Goal: Navigation & Orientation: Find specific page/section

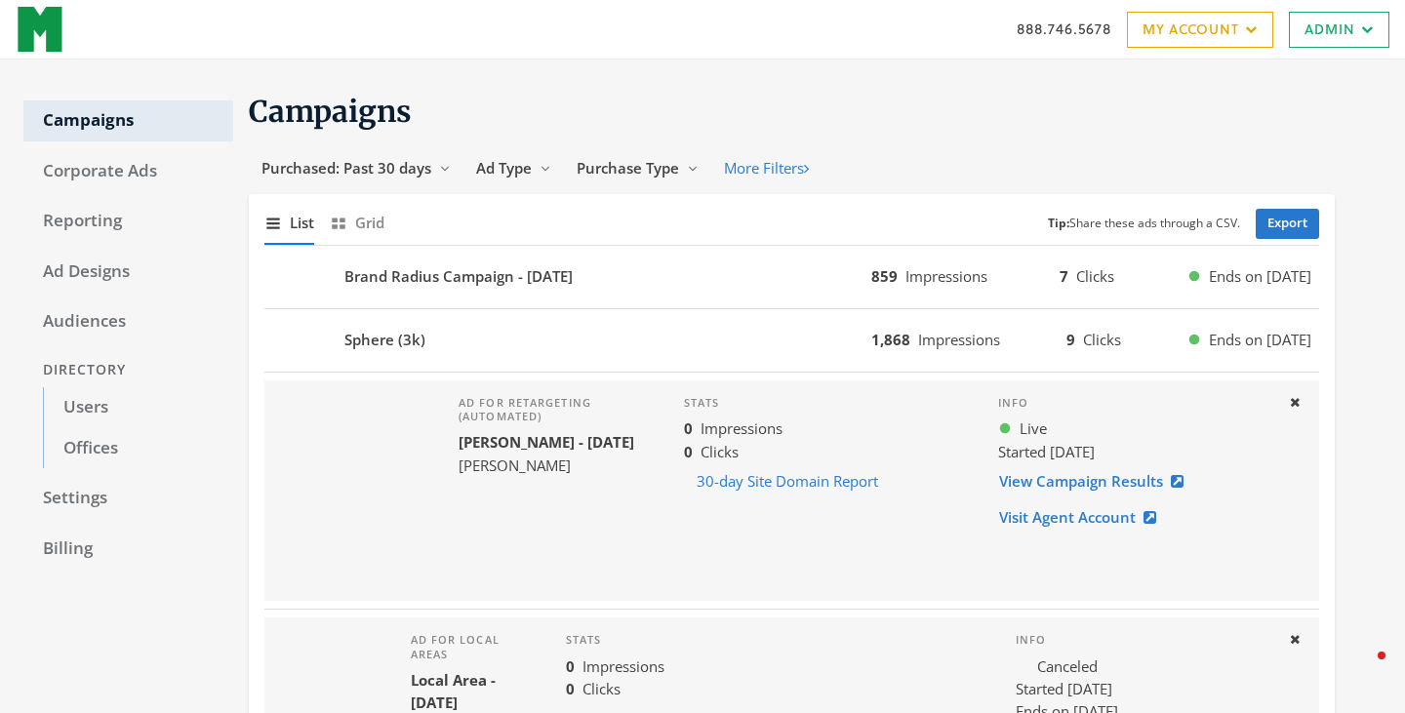
scroll to position [1126, 0]
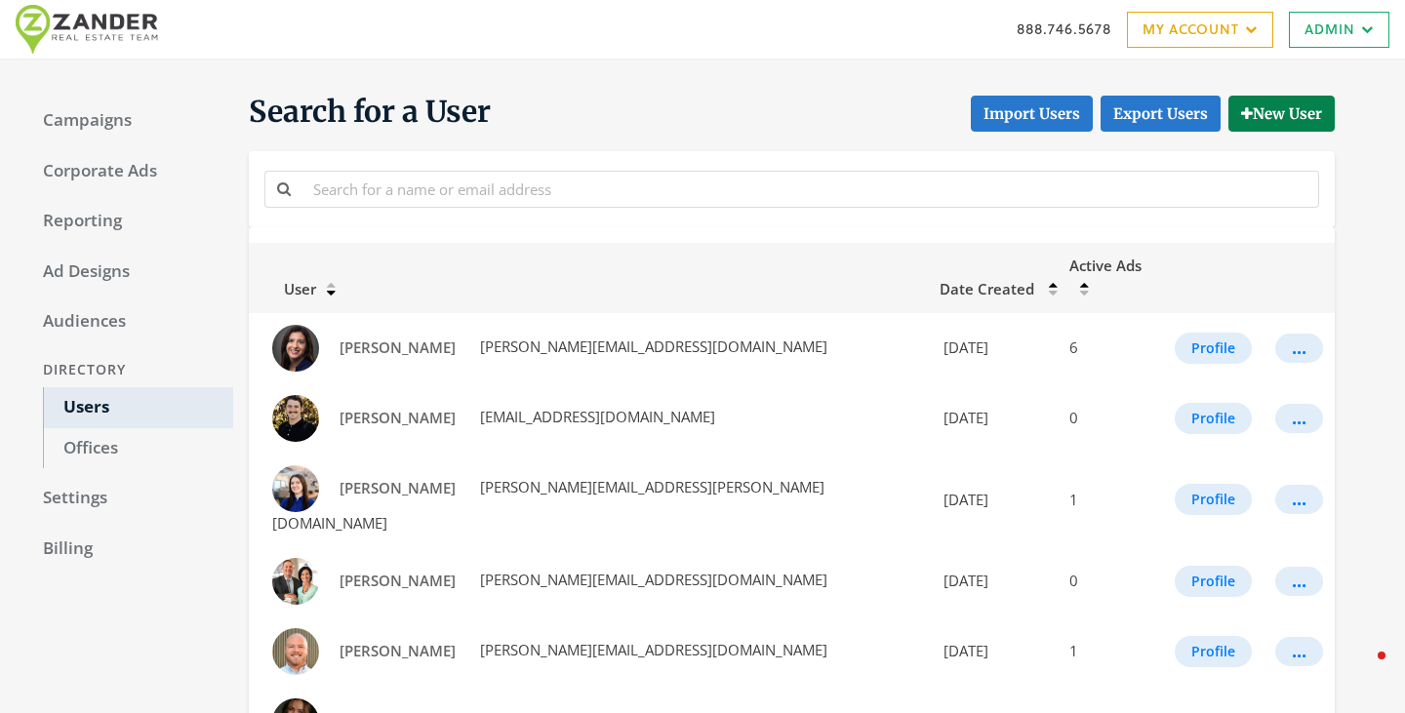
click at [60, 148] on div "Campaigns Corporate Ads Reporting Ad Designs Audiences Directory Users Offices …" at bounding box center [128, 581] width 210 height 996
click at [82, 123] on link "Campaigns" at bounding box center [128, 120] width 210 height 41
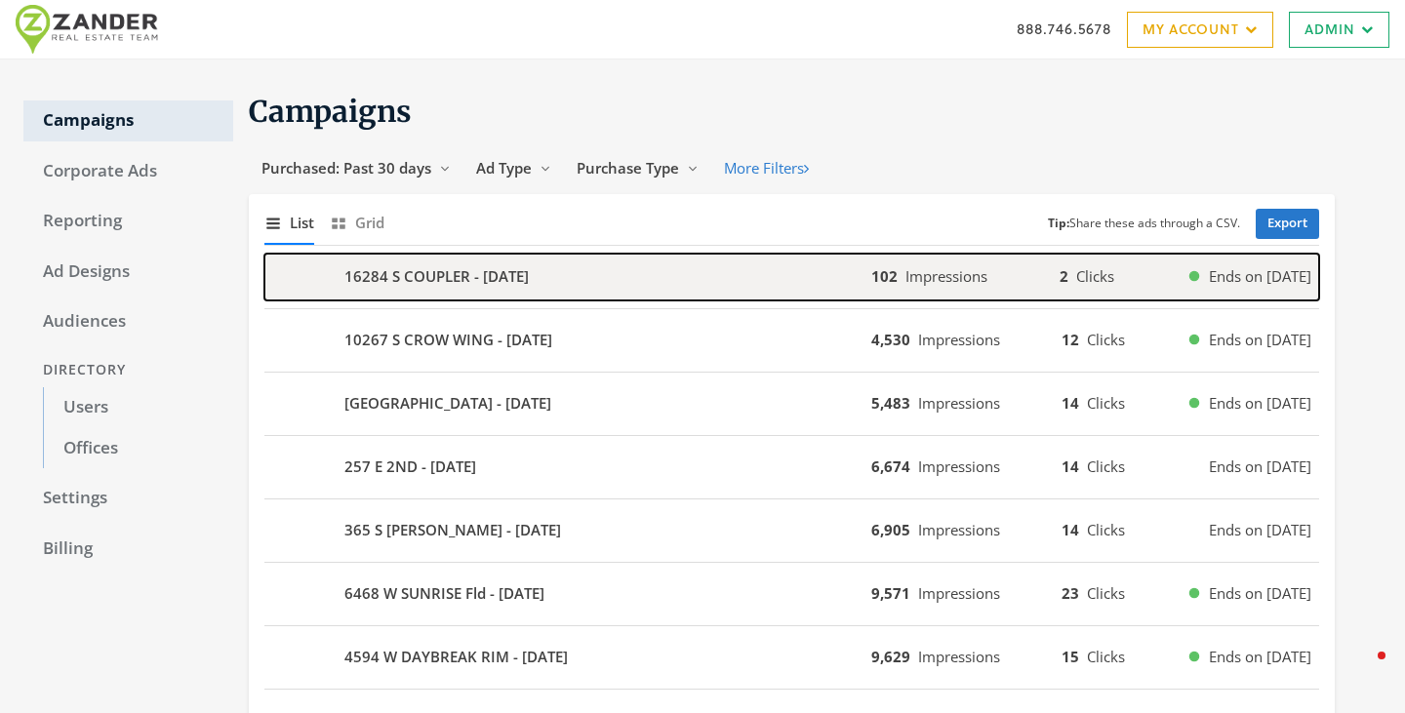
click at [522, 288] on div "16284 S COUPLER - 2025-08-13" at bounding box center [567, 277] width 607 height 47
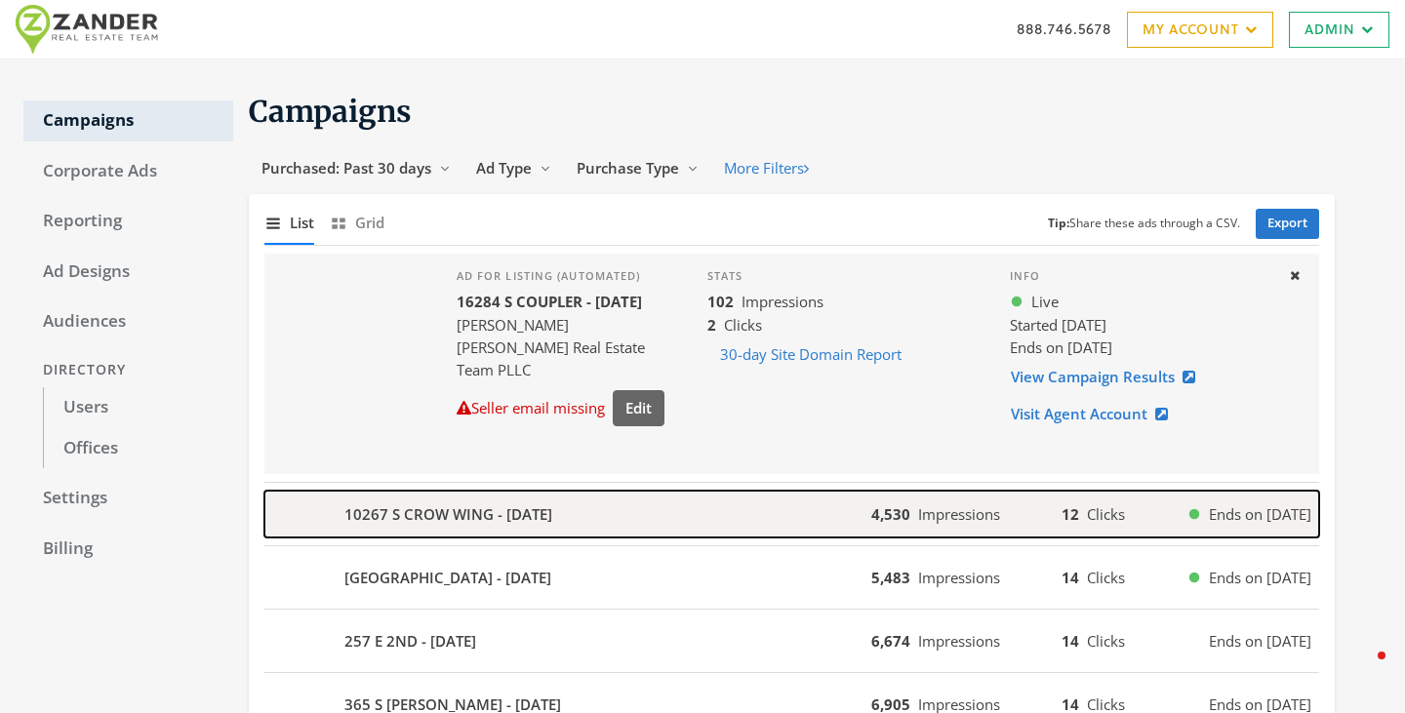
click at [433, 533] on div "10267 S CROW WING - 2025-08-07" at bounding box center [567, 514] width 607 height 47
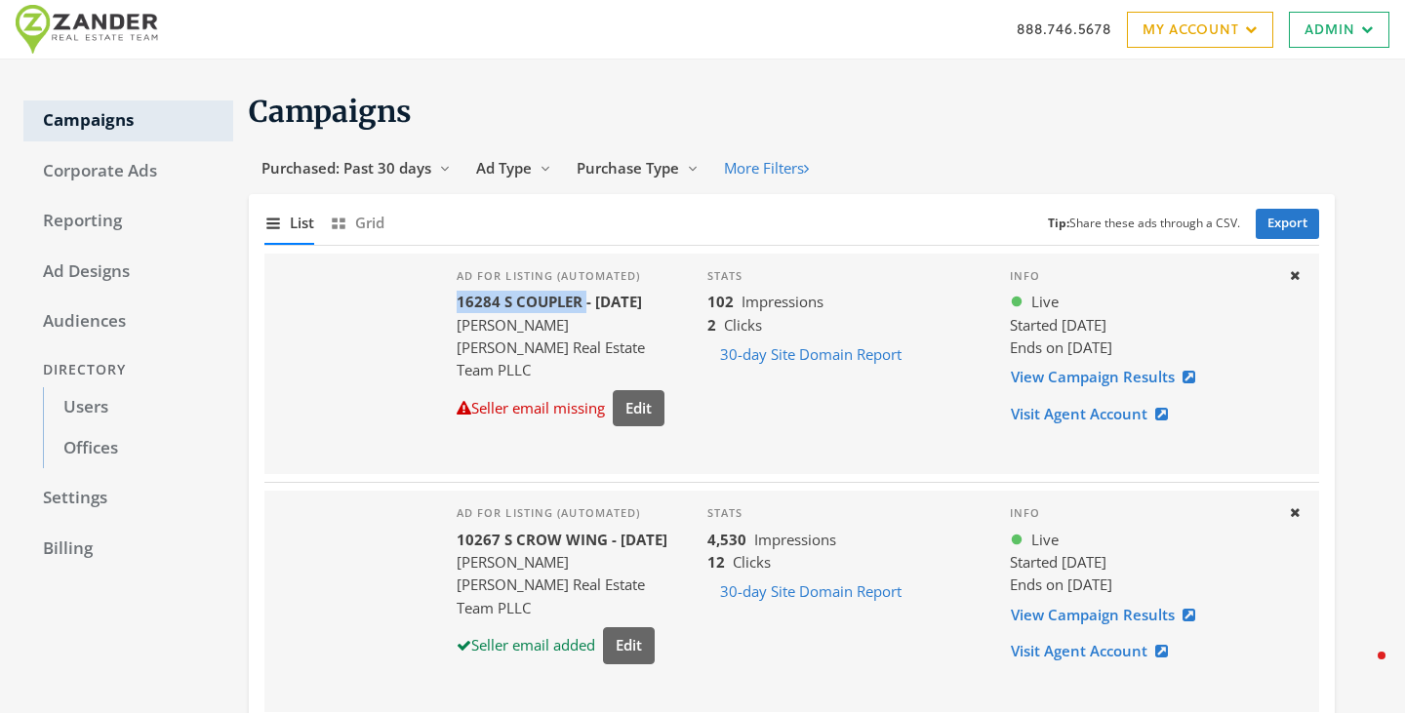
drag, startPoint x: 587, startPoint y: 304, endPoint x: 447, endPoint y: 304, distance: 140.5
click at [447, 304] on div "Ad for listing (automated) 16284 S COUPLER - 2025-08-13 Andrea Newby Zander Rea…" at bounding box center [566, 364] width 251 height 221
copy b "16284 S COUPLER"
click at [1063, 381] on link "View Campaign Results" at bounding box center [1109, 377] width 198 height 36
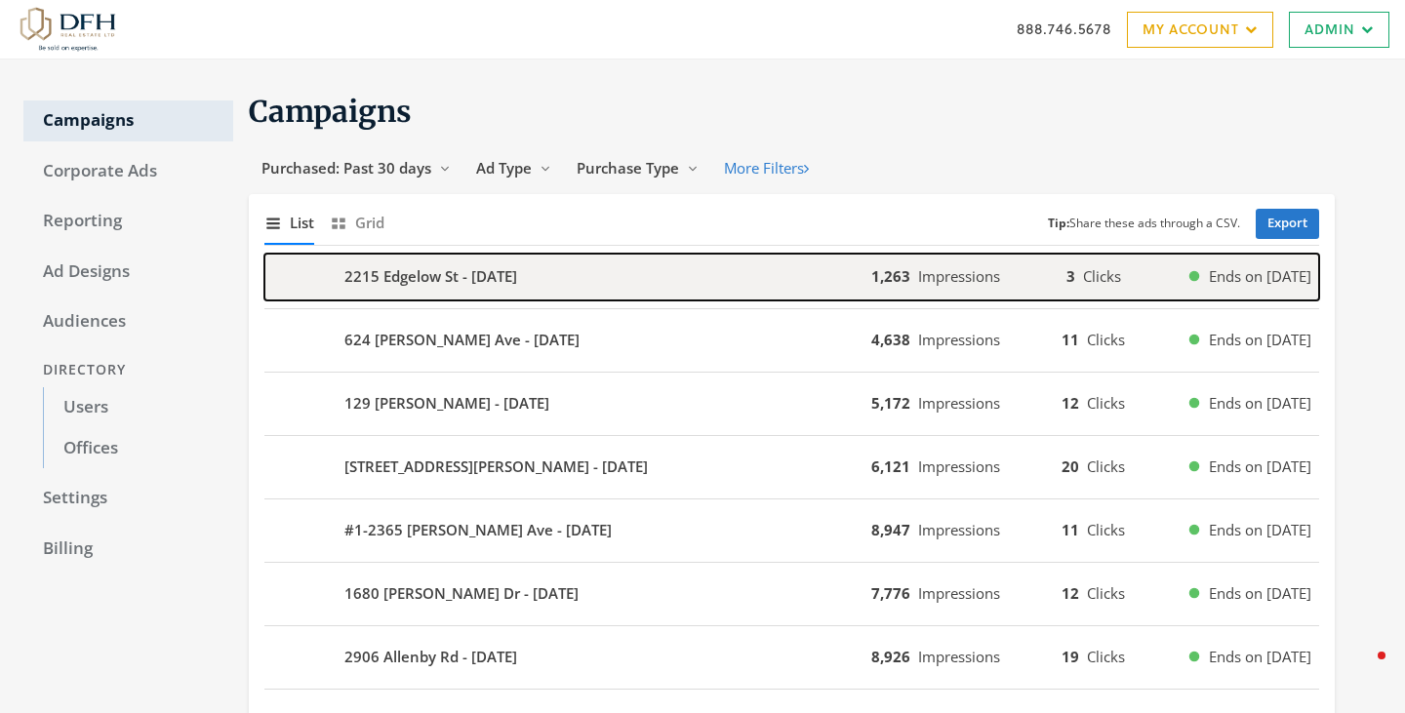
click at [513, 276] on b "2215 Edgelow St - 2025-08-12" at bounding box center [430, 276] width 173 height 22
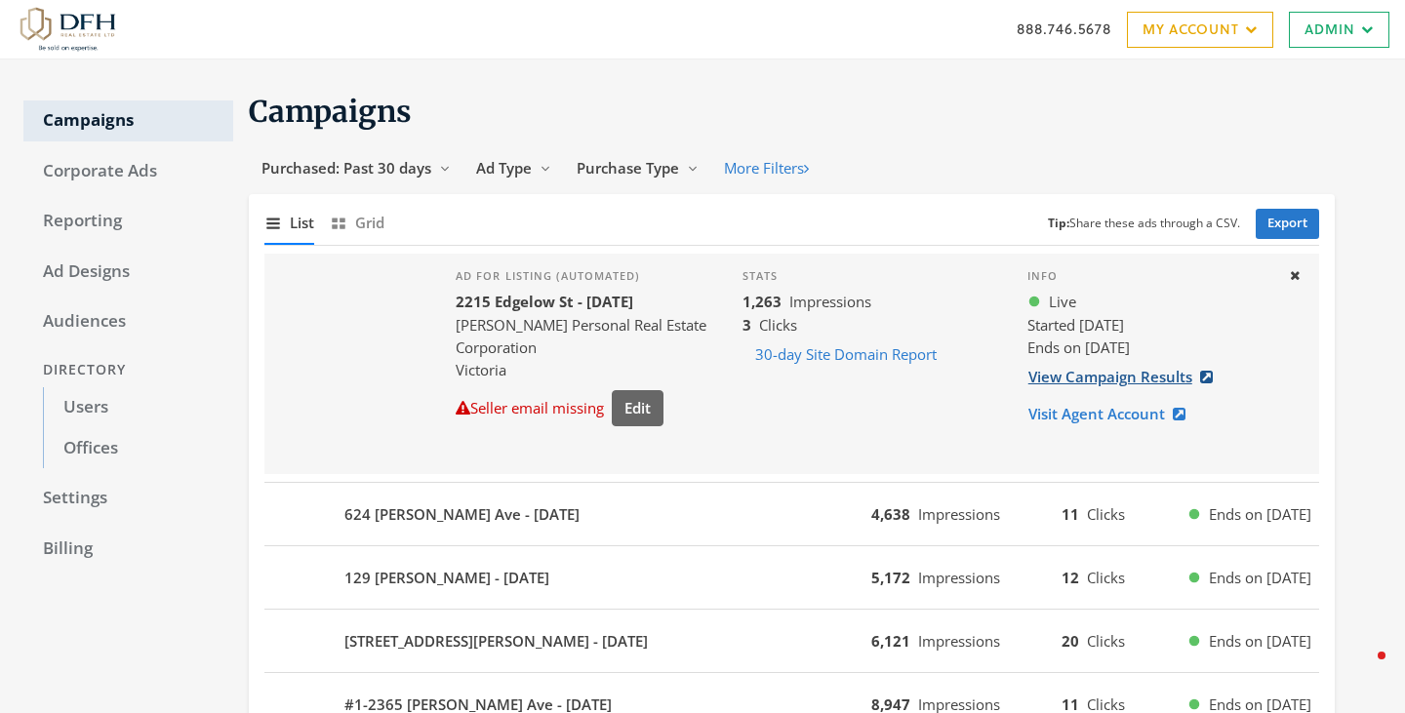
click at [1098, 382] on link "View Campaign Results" at bounding box center [1126, 377] width 198 height 36
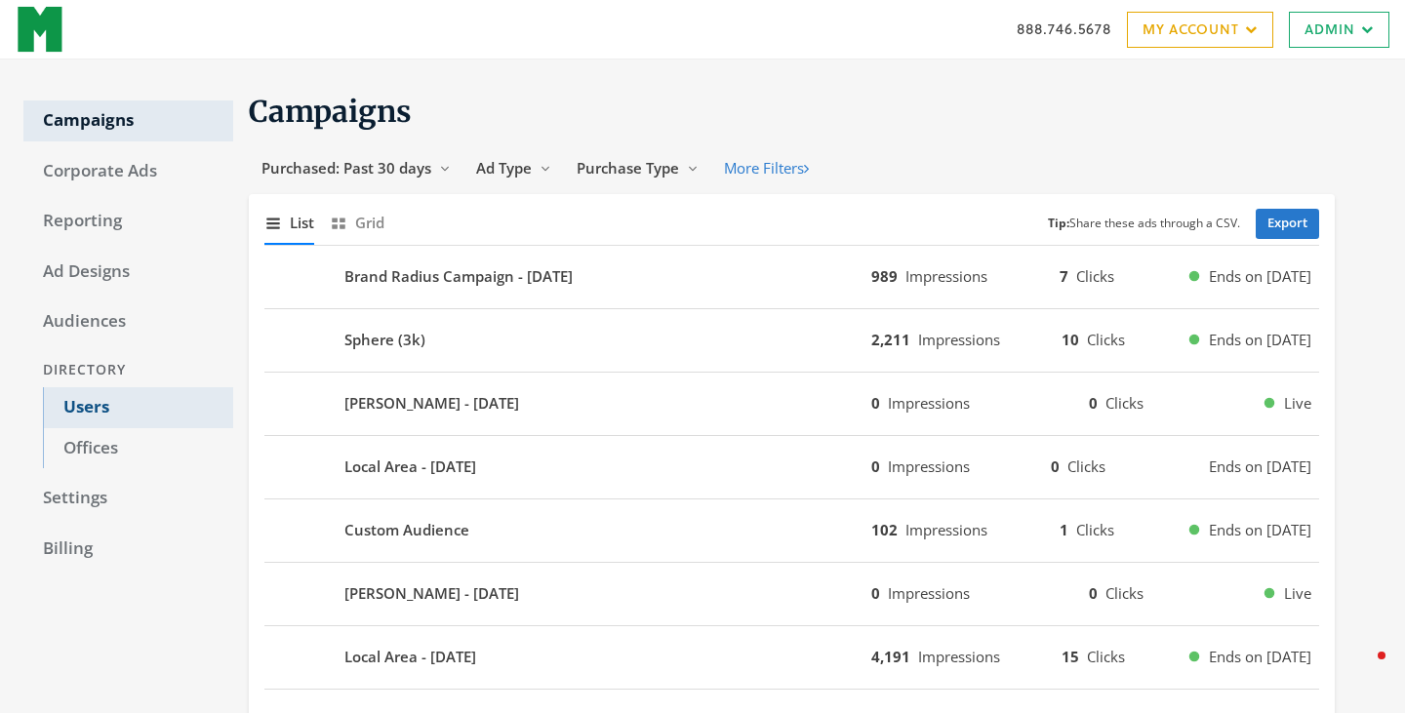
click at [93, 394] on link "Users" at bounding box center [138, 407] width 190 height 41
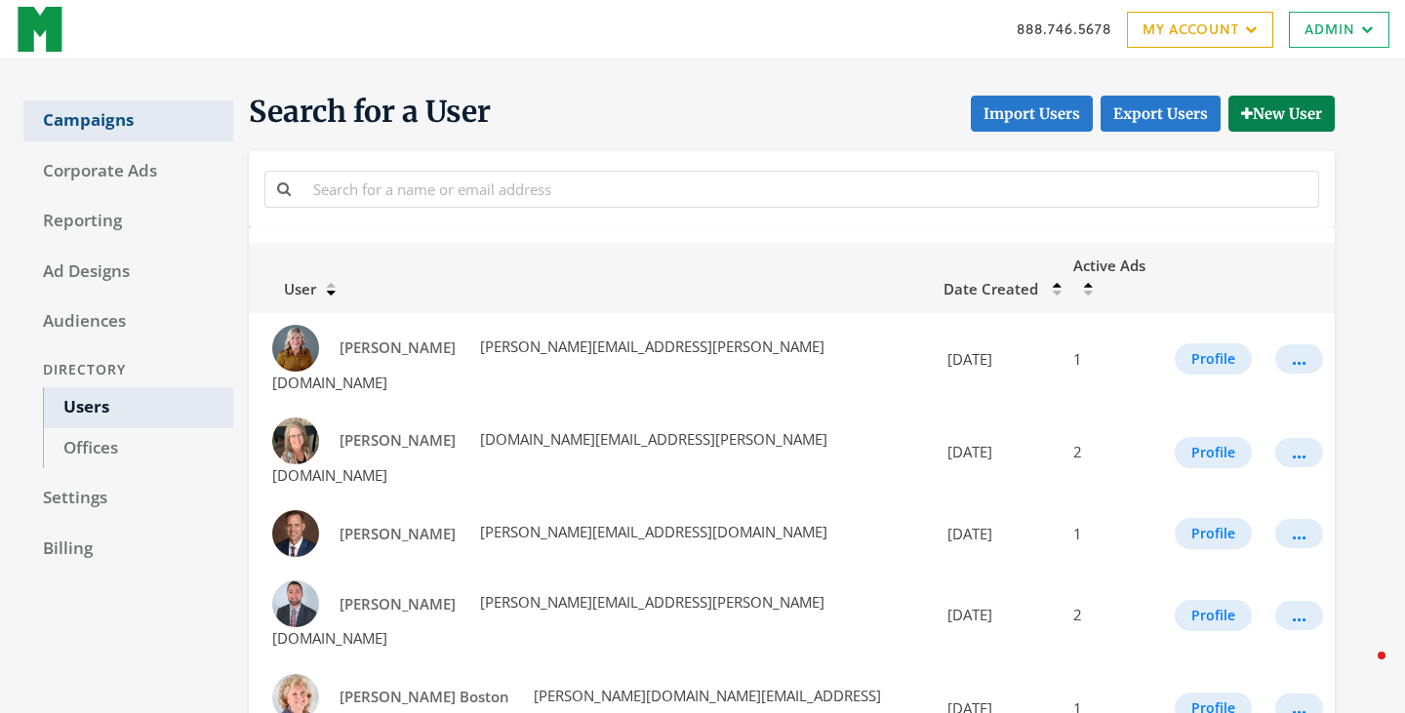
click at [95, 110] on link "Campaigns" at bounding box center [128, 120] width 210 height 41
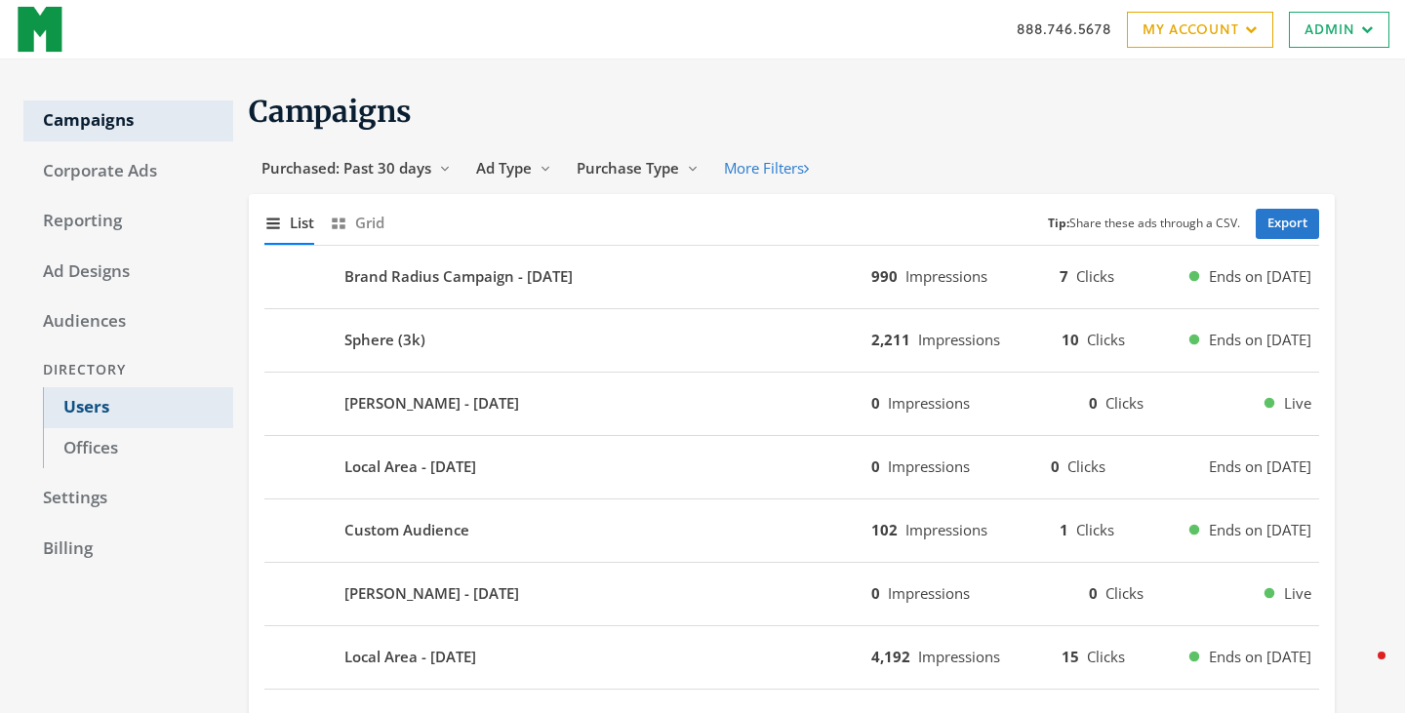
click at [90, 416] on link "Users" at bounding box center [138, 407] width 190 height 41
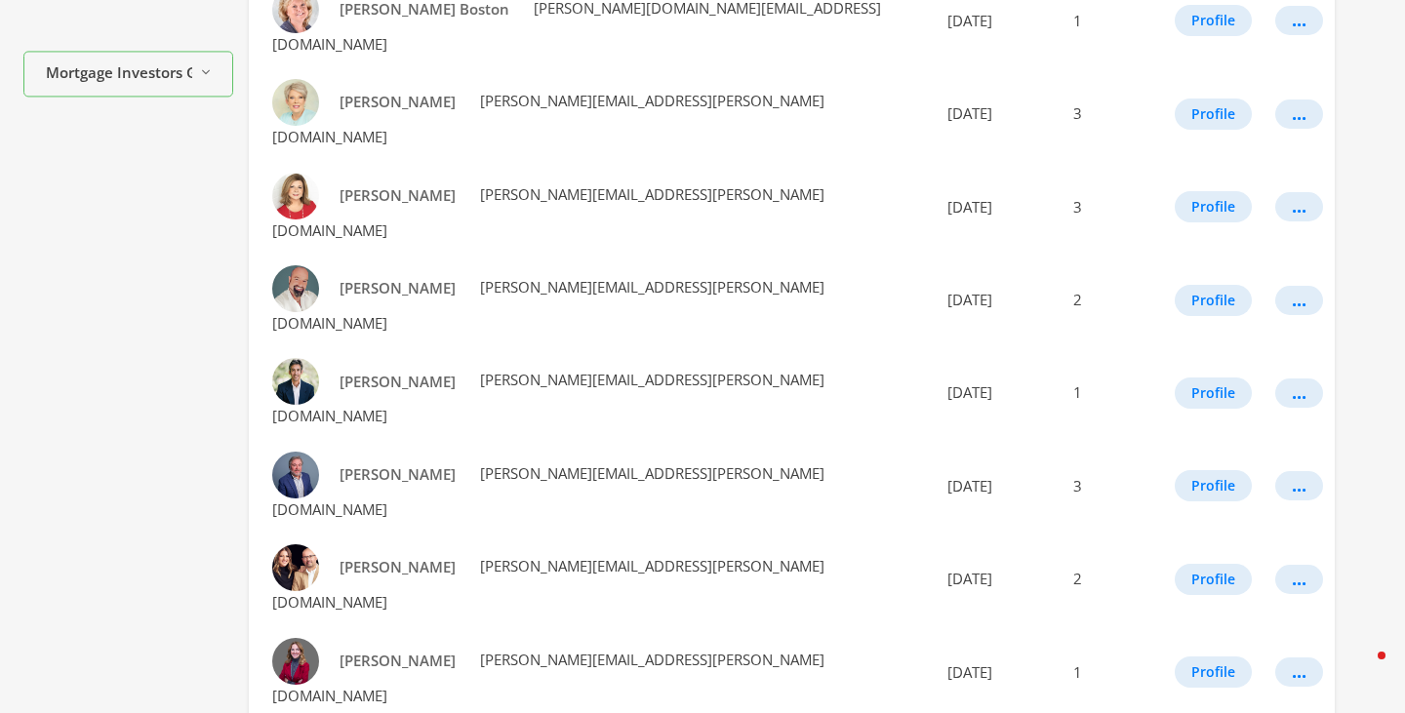
scroll to position [652, 0]
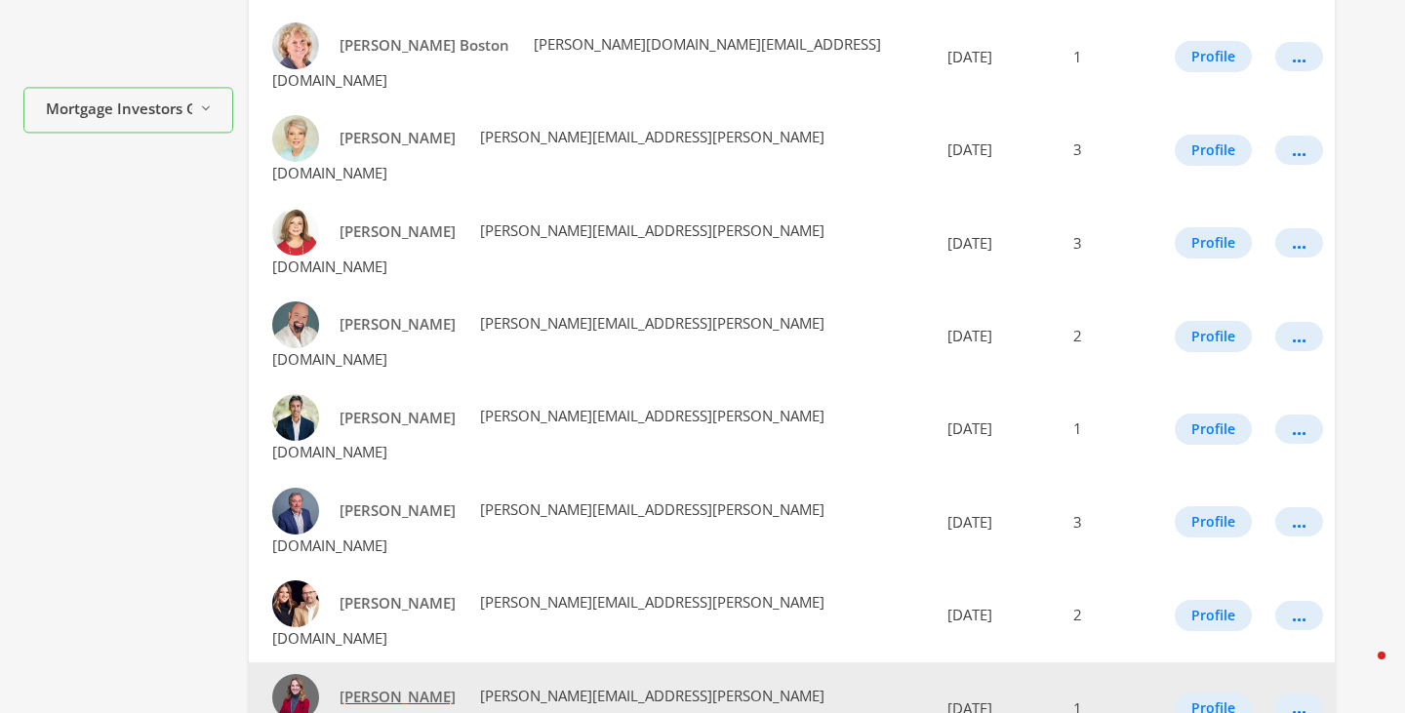
click at [368, 687] on span "JT Torgeson" at bounding box center [398, 697] width 116 height 20
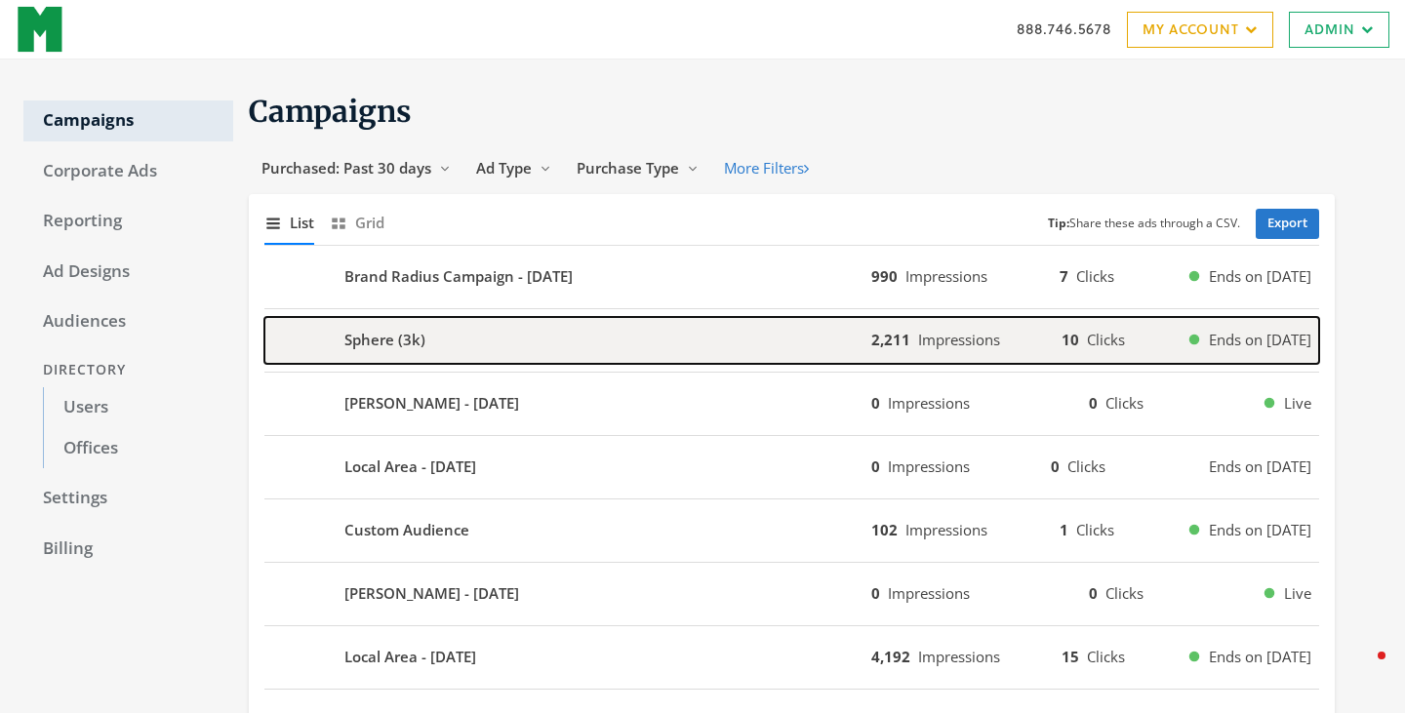
click at [470, 344] on div "Sphere (3k)" at bounding box center [567, 340] width 607 height 47
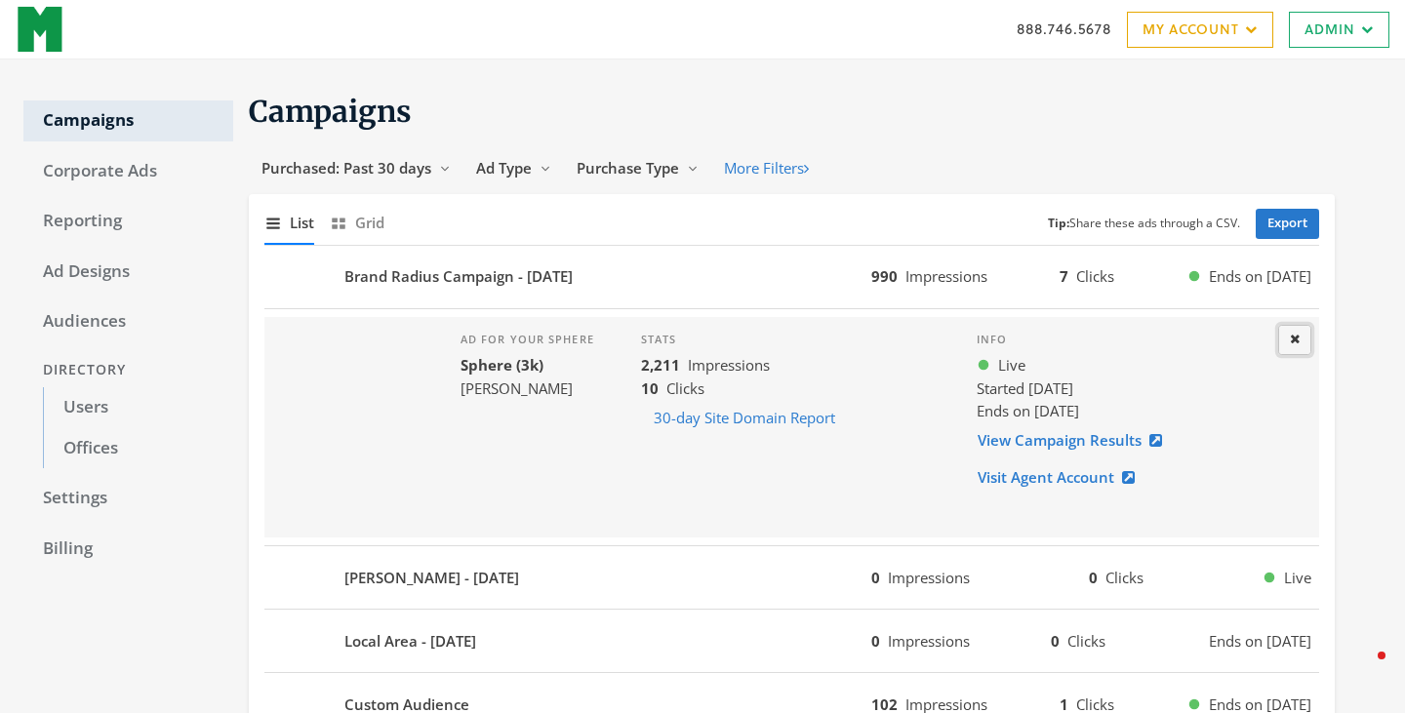
click at [1296, 343] on icon at bounding box center [1295, 339] width 10 height 13
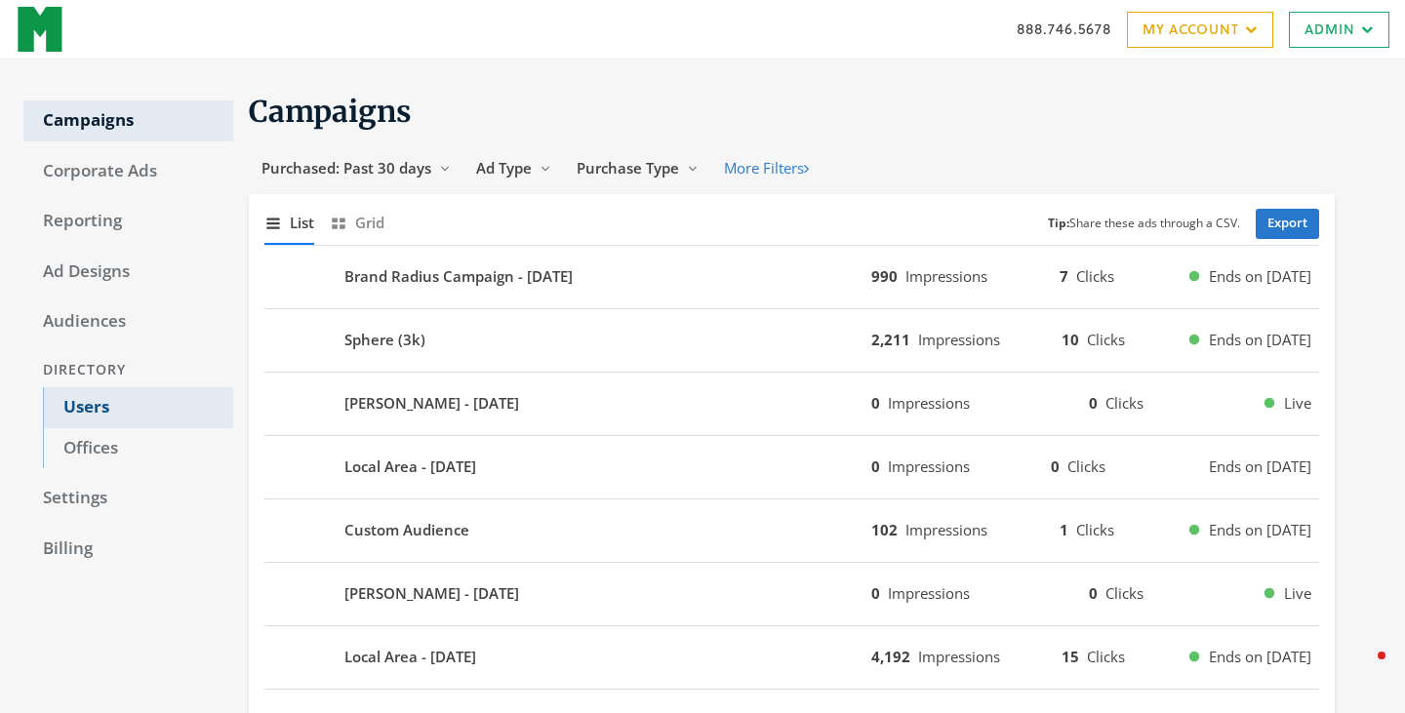
click at [80, 412] on link "Users" at bounding box center [138, 407] width 190 height 41
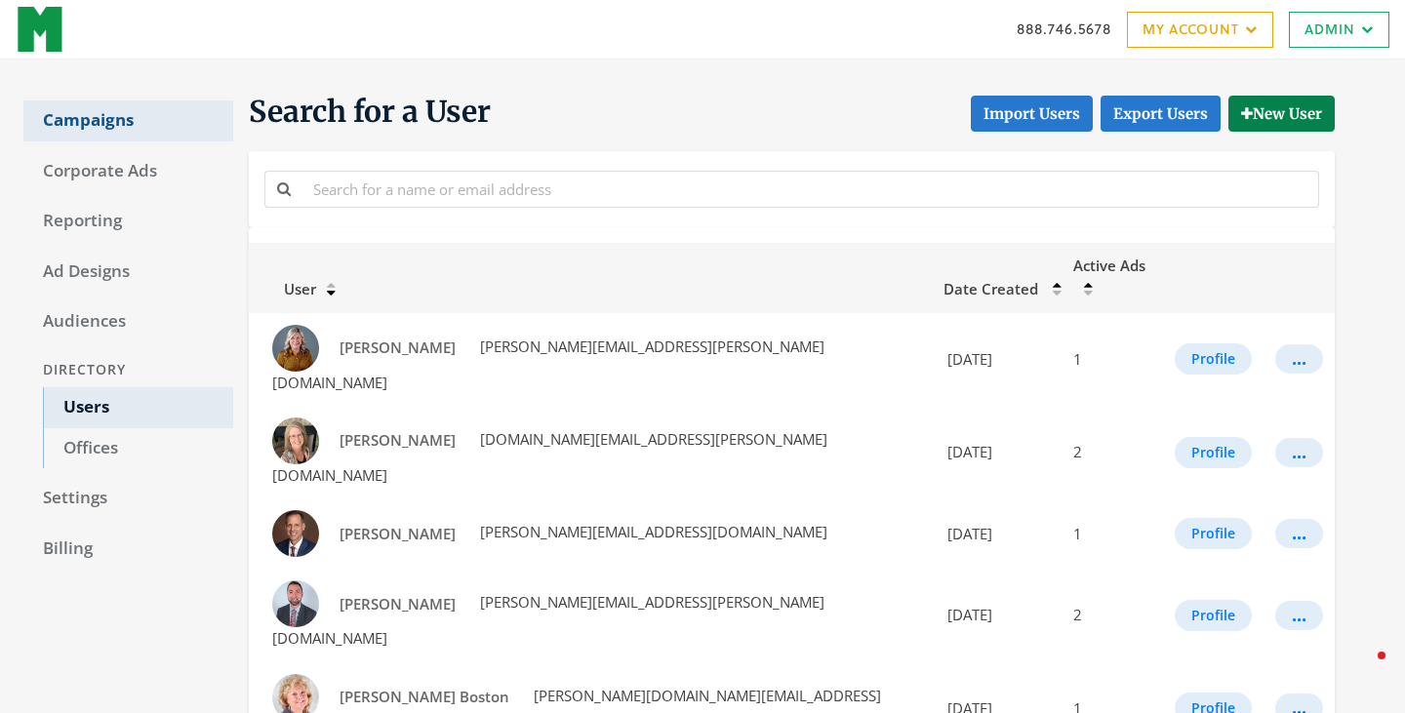
click at [99, 110] on link "Campaigns" at bounding box center [128, 120] width 210 height 41
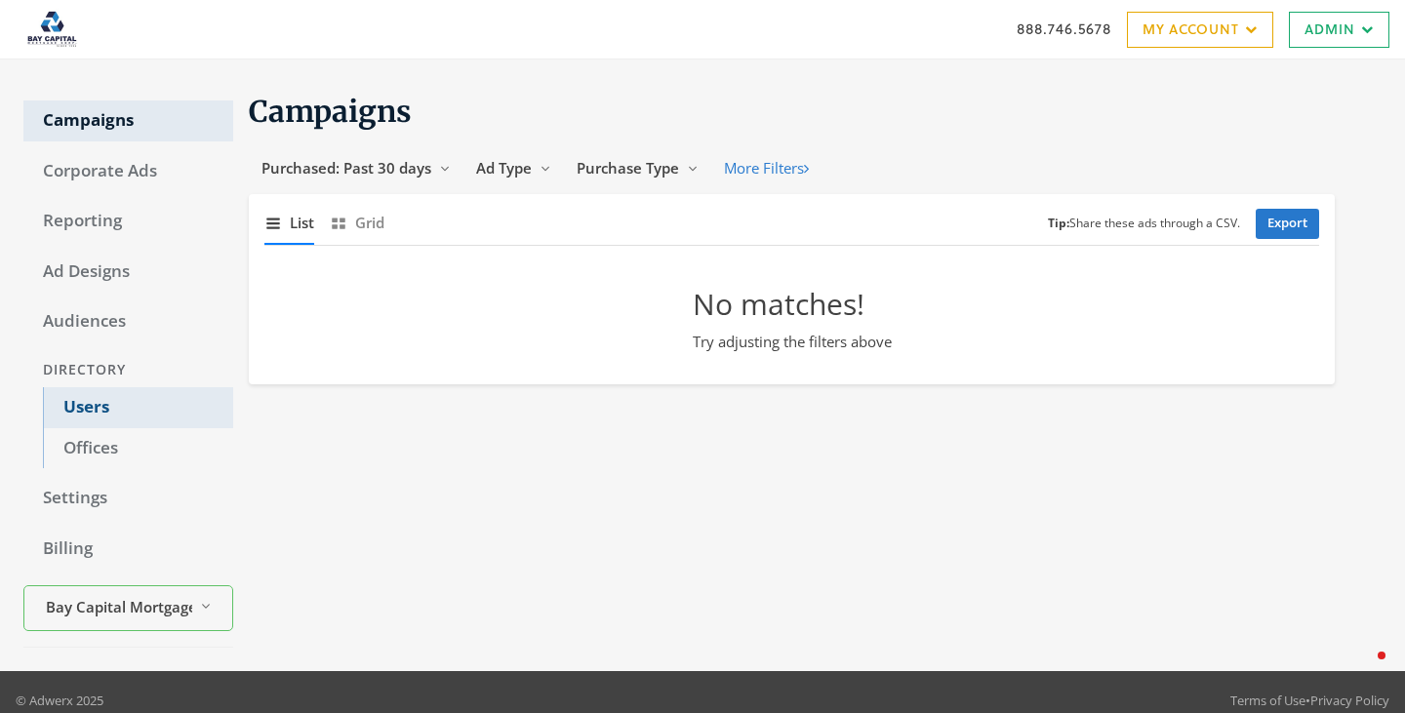
click at [103, 405] on link "Users" at bounding box center [138, 407] width 190 height 41
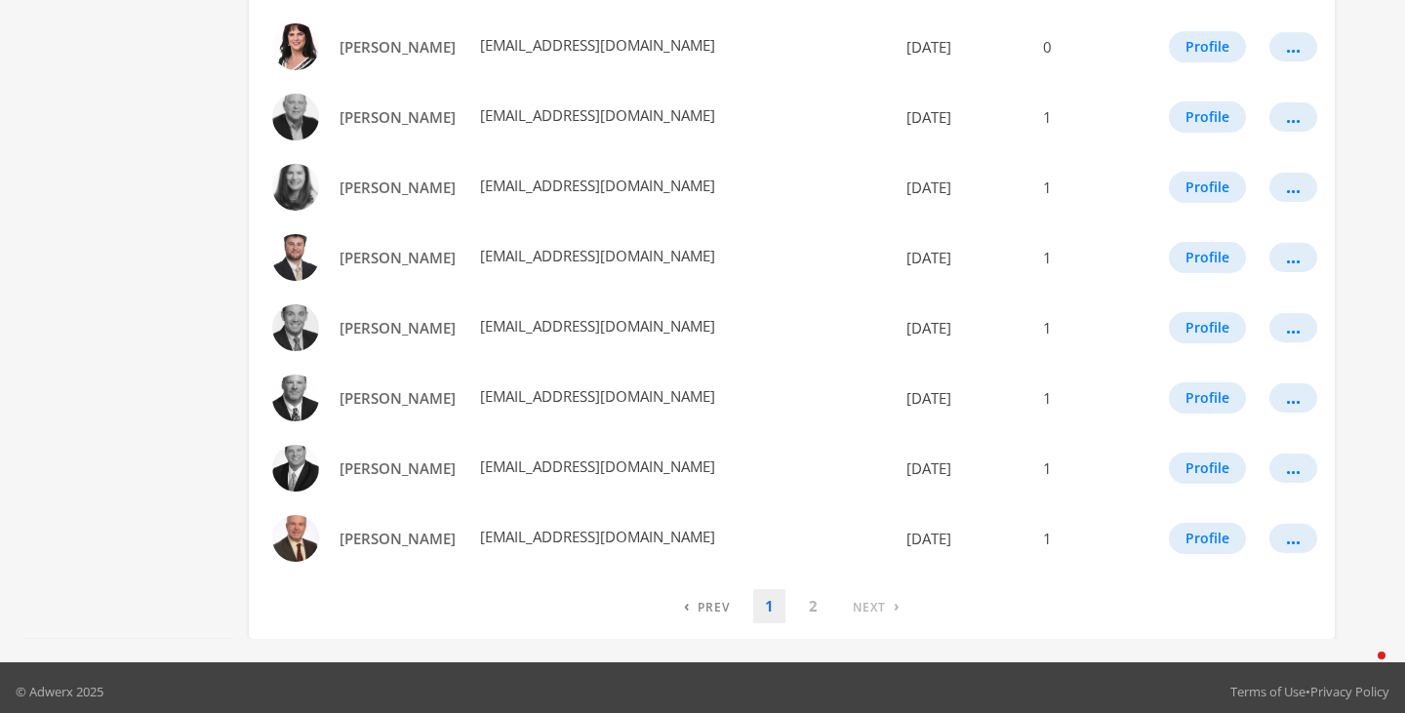
scroll to position [1129, 0]
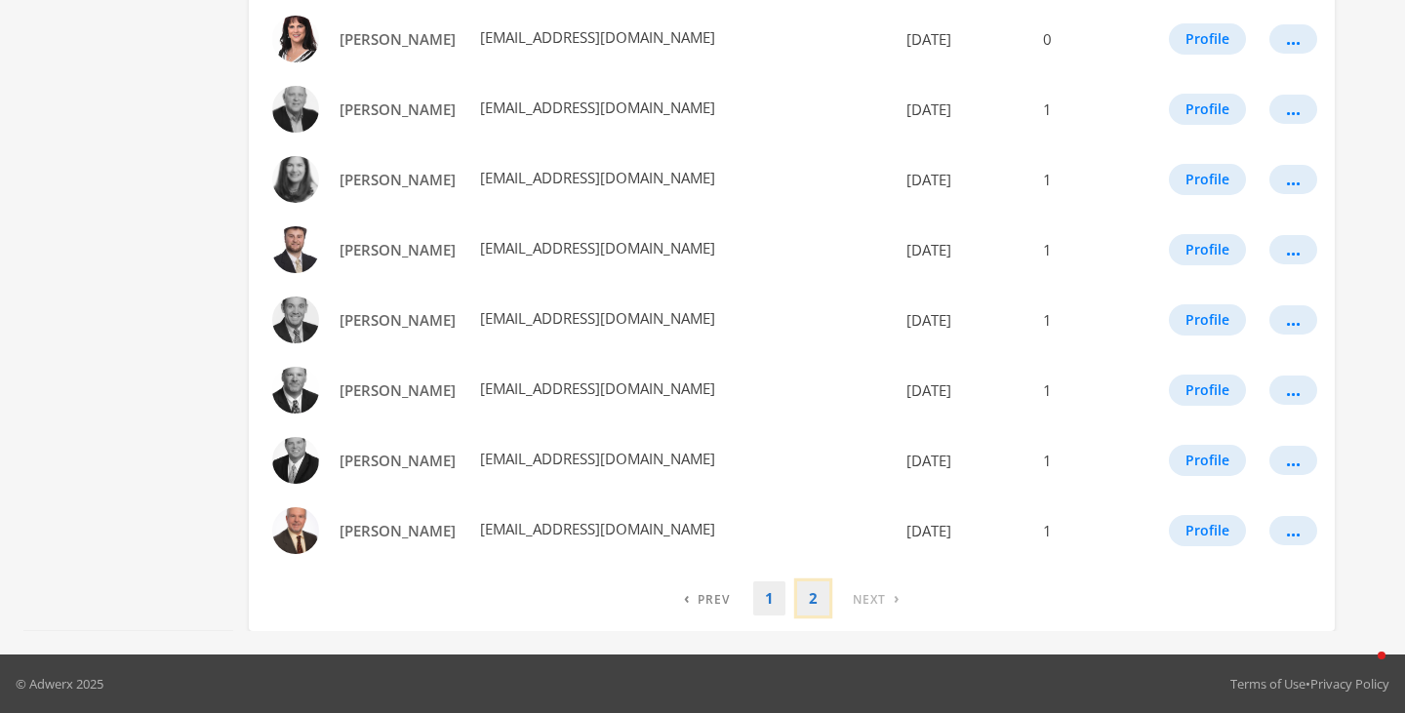
click at [818, 606] on link "2" at bounding box center [813, 599] width 32 height 34
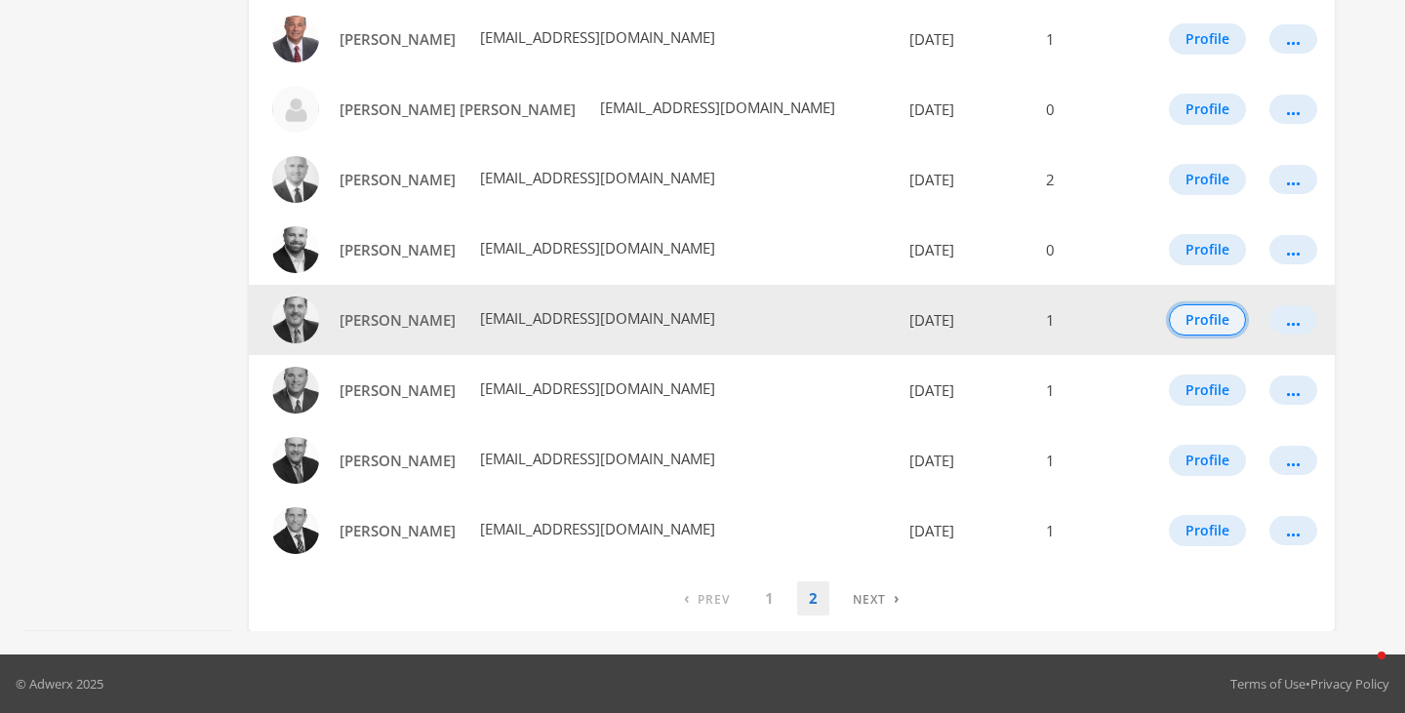
click at [1184, 326] on button "Profile" at bounding box center [1207, 319] width 77 height 31
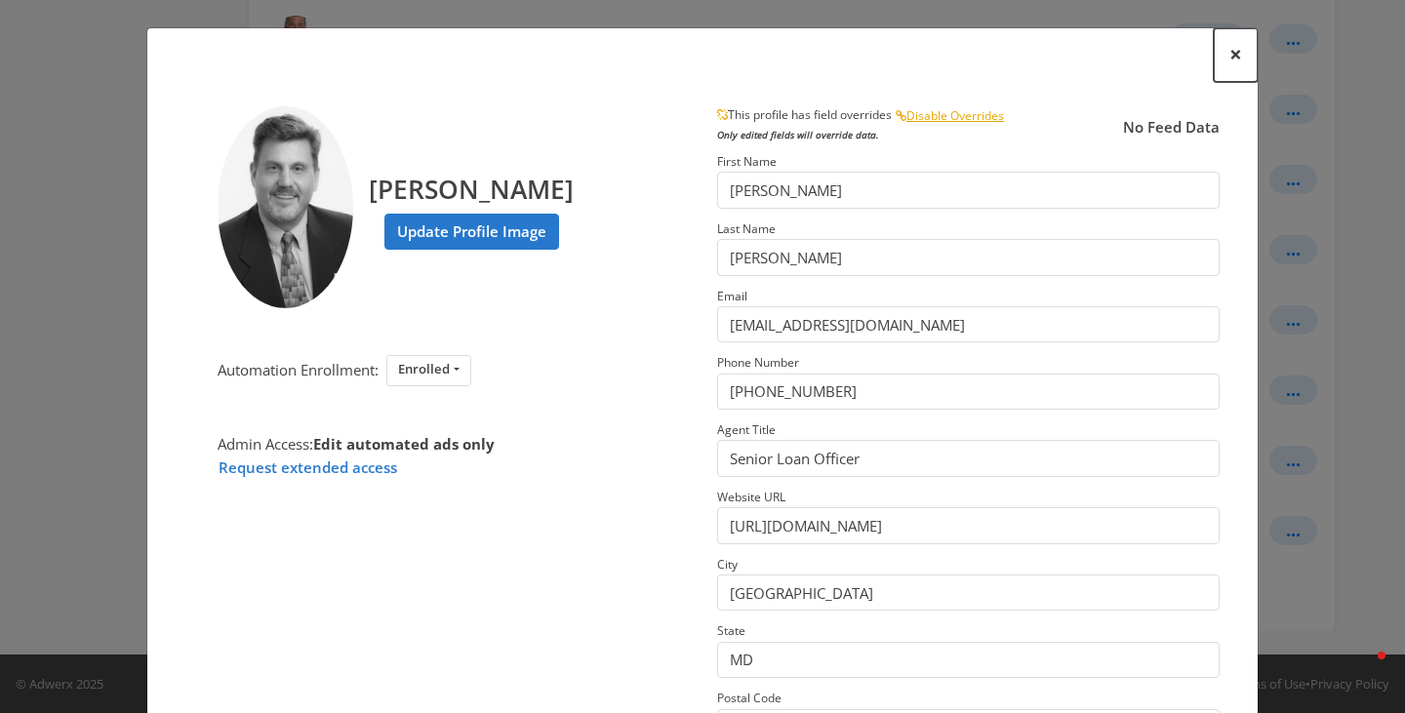
click at [1220, 66] on button "×" at bounding box center [1236, 55] width 44 height 54
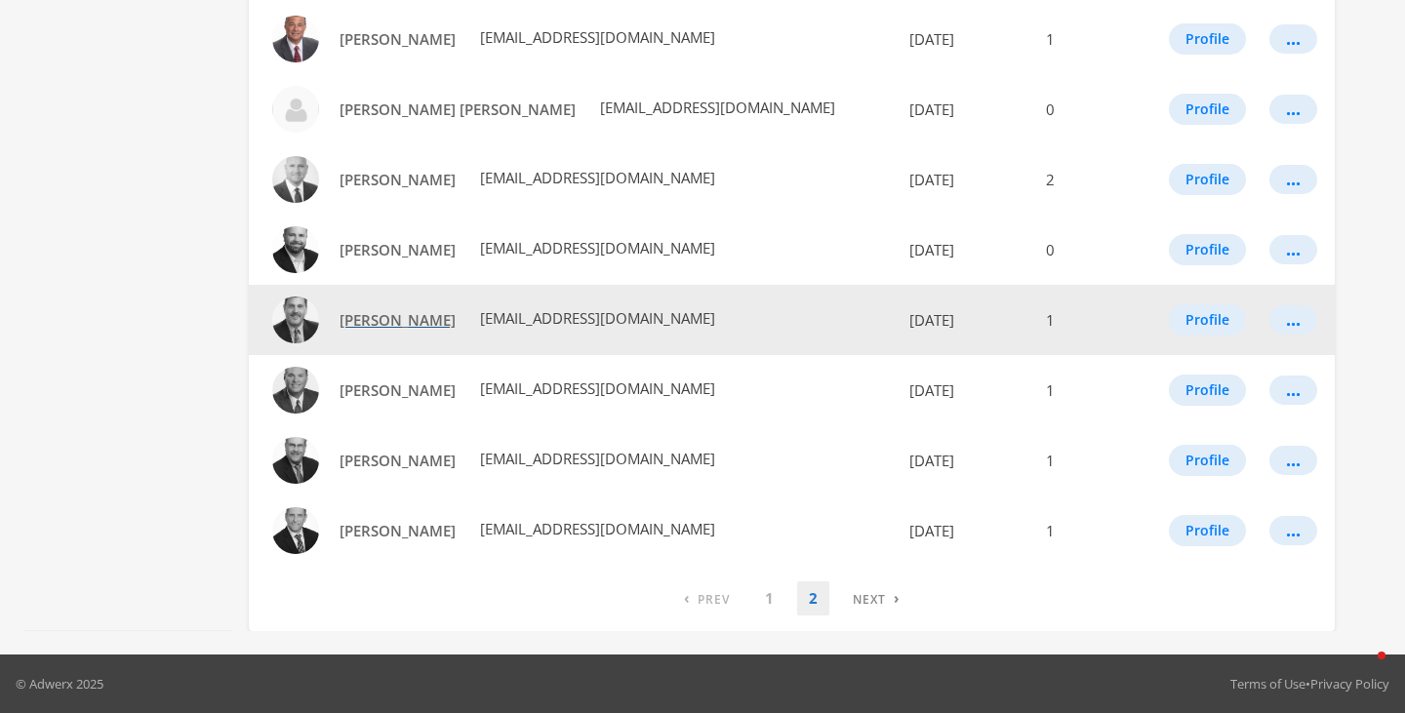
click at [413, 323] on span "[PERSON_NAME]" at bounding box center [398, 320] width 116 height 20
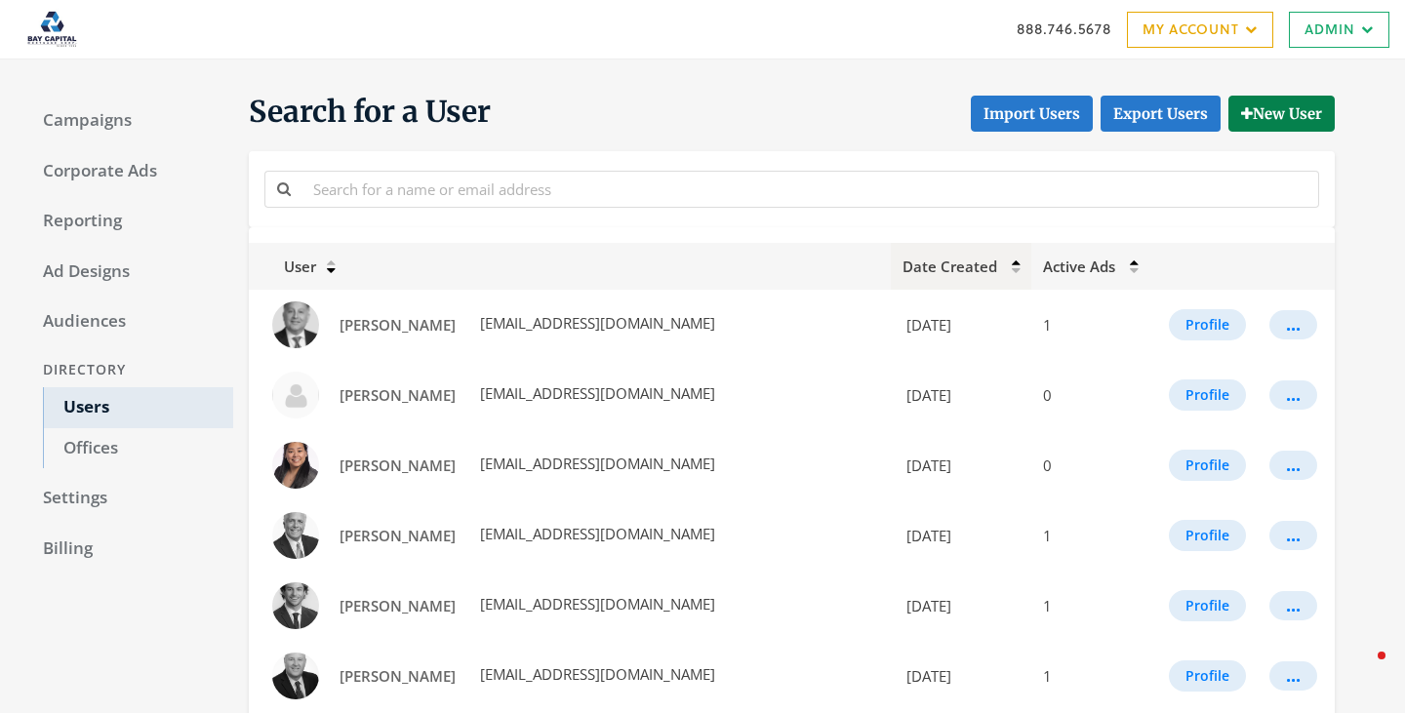
click at [966, 269] on span "Date Created" at bounding box center [950, 267] width 95 height 20
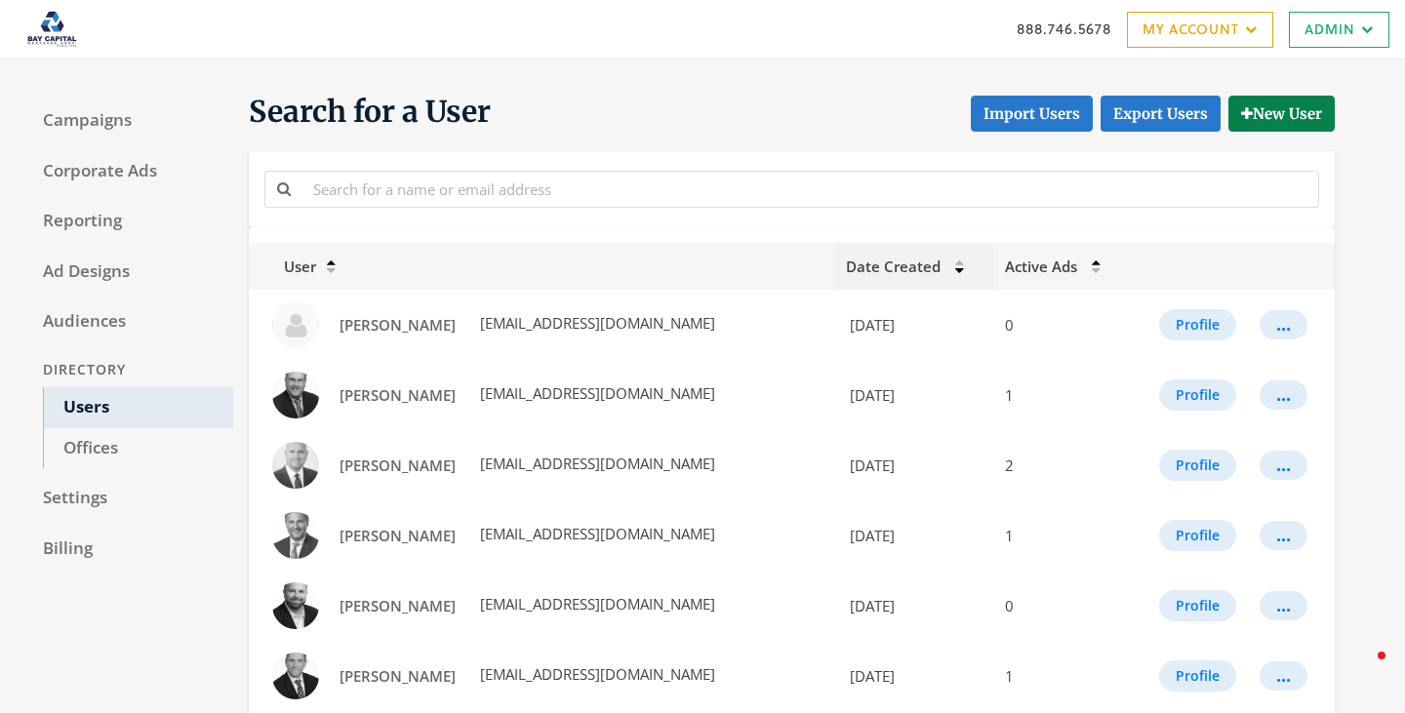
click at [941, 269] on span "Date Created" at bounding box center [893, 267] width 95 height 20
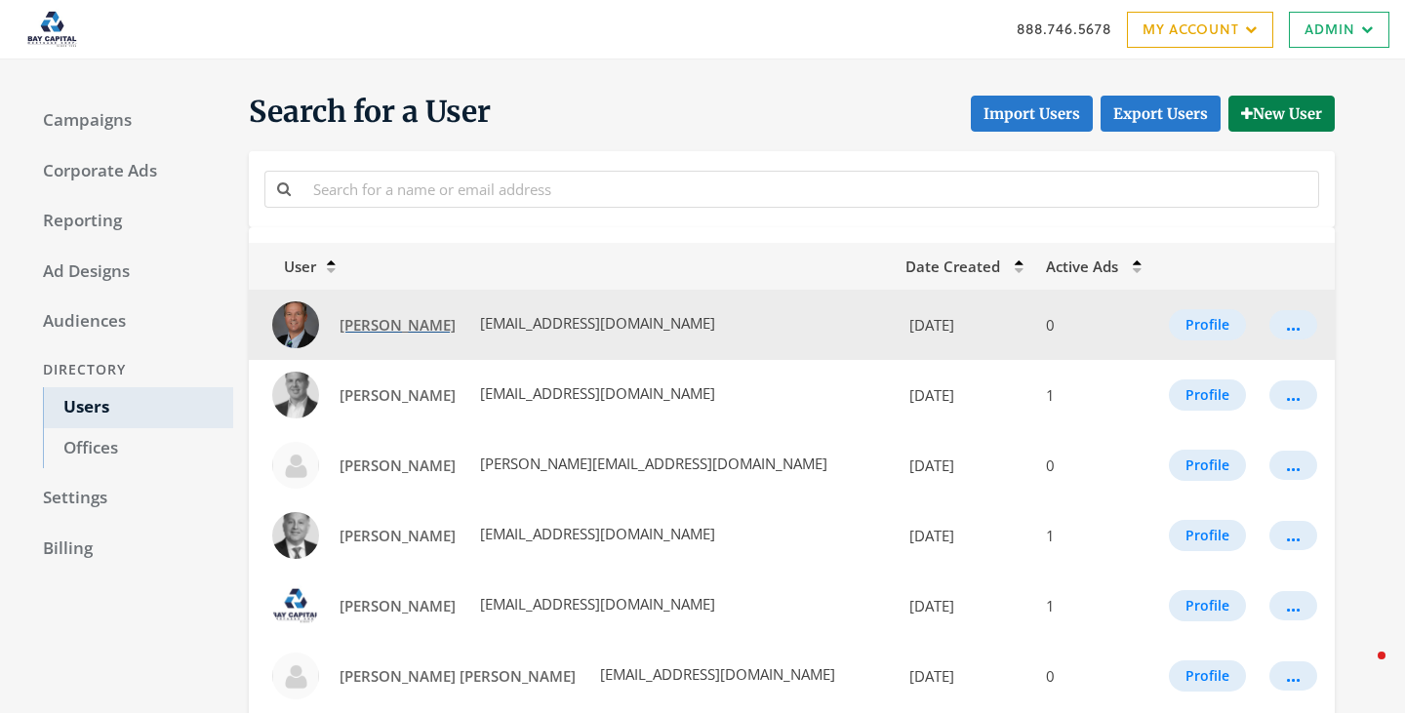
click at [411, 319] on span "[PERSON_NAME]" at bounding box center [398, 325] width 116 height 20
